Goal: Task Accomplishment & Management: Use online tool/utility

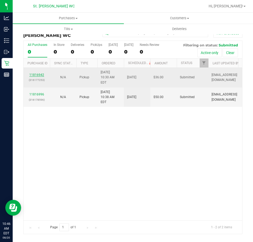
click at [31, 73] on link "11816942" at bounding box center [36, 75] width 15 height 4
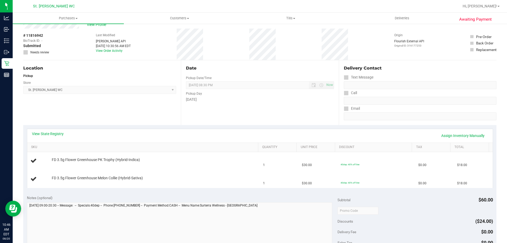
scroll to position [26, 0]
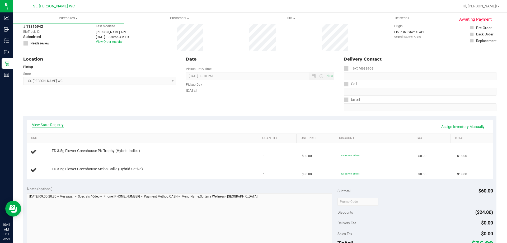
click at [44, 127] on link "View State Registry" at bounding box center [48, 124] width 32 height 5
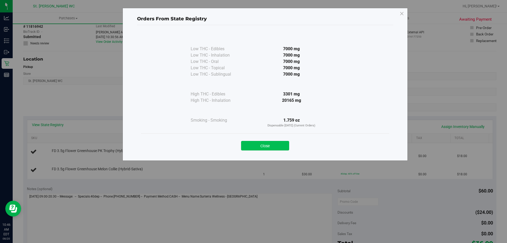
click at [253, 142] on button "Close" at bounding box center [265, 146] width 48 height 10
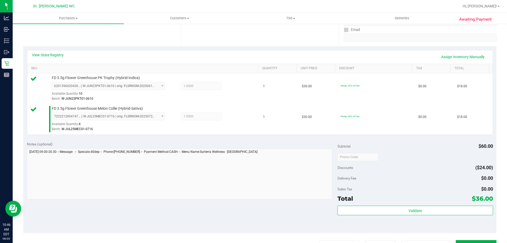
scroll to position [132, 0]
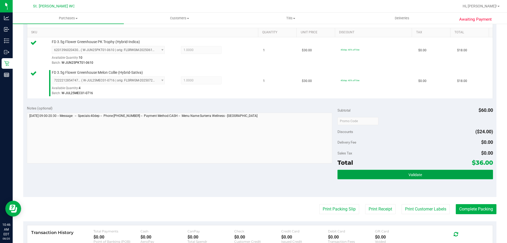
click at [253, 171] on button "Validate" at bounding box center [414, 174] width 155 height 10
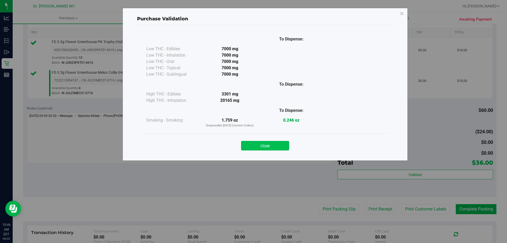
click at [253, 143] on button "Close" at bounding box center [265, 146] width 48 height 10
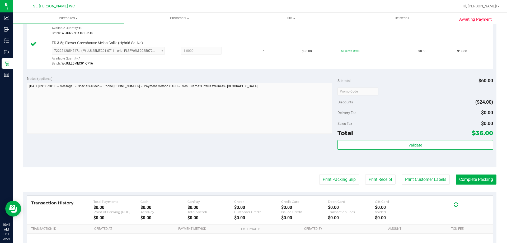
scroll to position [211, 0]
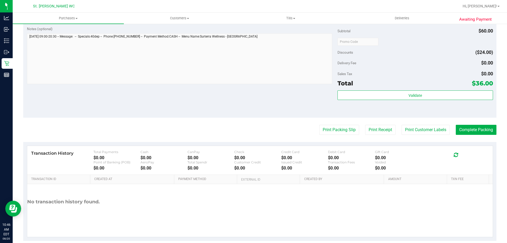
click at [253, 136] on purchase-details "Back Edit Purchase Cancel Purchase View Profile # 11816942 BioTrack ID: - Submi…" at bounding box center [259, 28] width 473 height 423
click at [253, 133] on button "Print Customer Labels" at bounding box center [426, 130] width 48 height 10
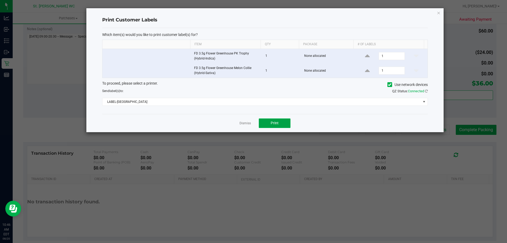
click at [253, 124] on span "Print" at bounding box center [275, 123] width 8 height 4
click at [245, 122] on link "Dismiss" at bounding box center [244, 123] width 11 height 4
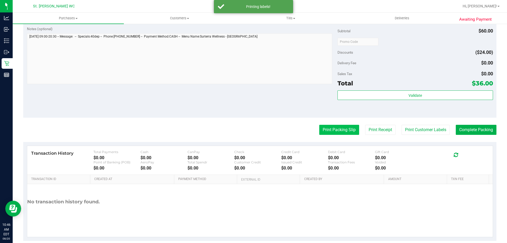
click at [253, 127] on button "Print Packing Slip" at bounding box center [339, 130] width 40 height 10
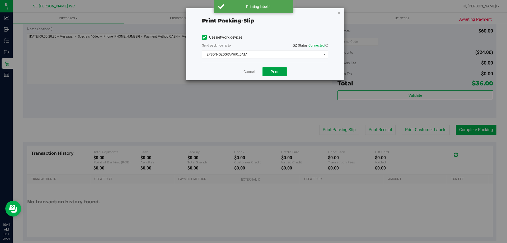
click at [253, 72] on button "Print" at bounding box center [274, 71] width 24 height 9
click at [250, 73] on link "Cancel" at bounding box center [248, 72] width 11 height 6
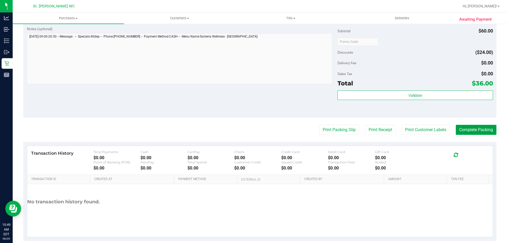
drag, startPoint x: 464, startPoint y: 129, endPoint x: 466, endPoint y: 130, distance: 3.0
click at [253, 130] on button "Complete Packing" at bounding box center [476, 130] width 41 height 10
